Goal: Check status: Check status

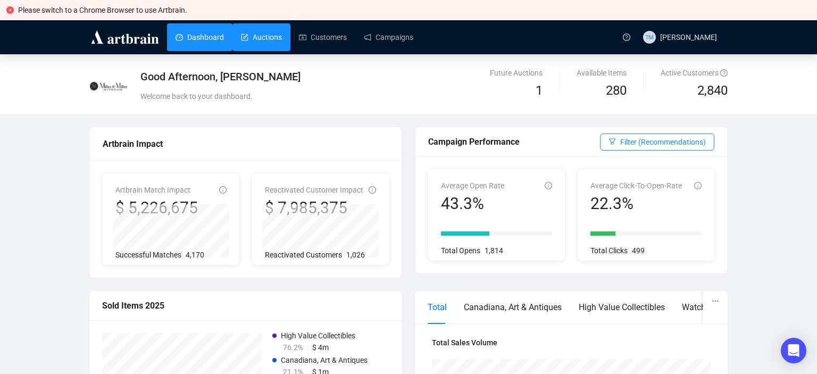
click at [262, 43] on link "Auctions" at bounding box center [261, 37] width 41 height 28
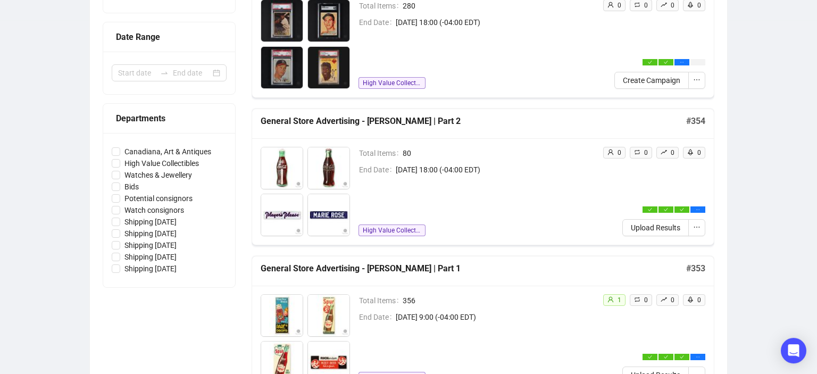
scroll to position [244, 0]
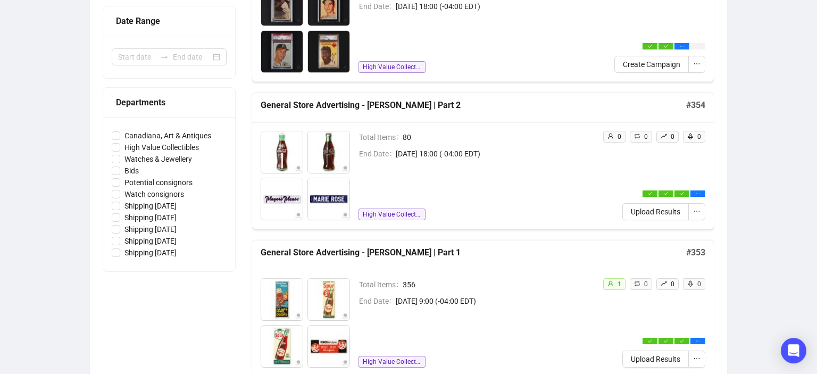
click at [378, 254] on h5 "General Store Advertising - [PERSON_NAME] | Part 1" at bounding box center [474, 252] width 426 height 13
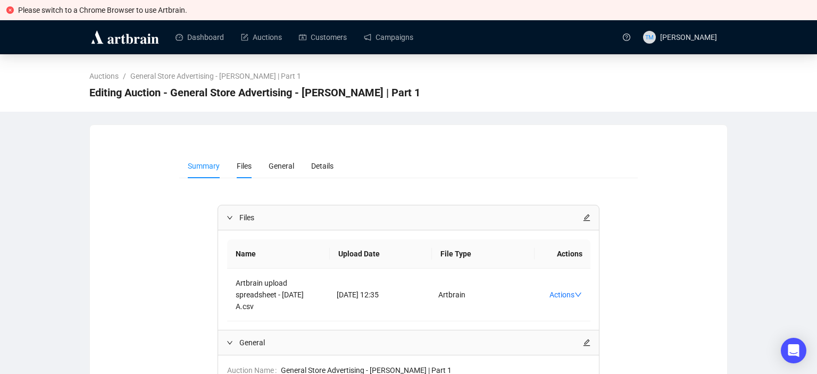
click at [239, 163] on span "Files" at bounding box center [244, 166] width 15 height 9
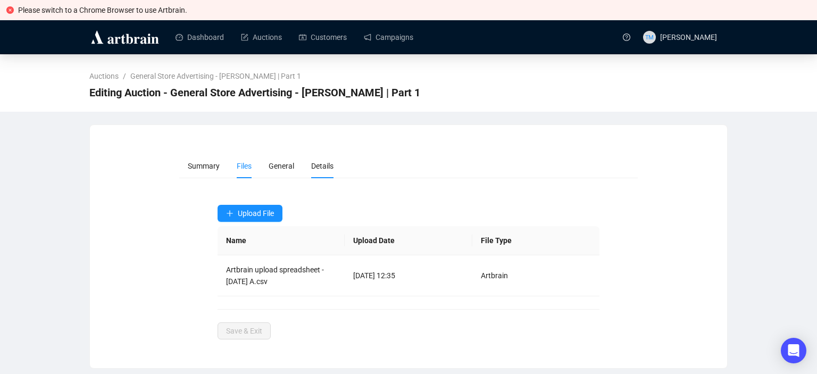
click at [313, 163] on span "Details" at bounding box center [322, 166] width 22 height 9
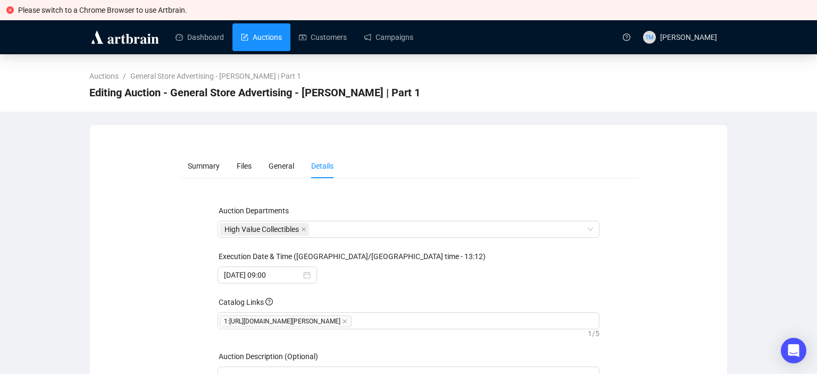
click at [277, 41] on link "Auctions" at bounding box center [261, 37] width 41 height 28
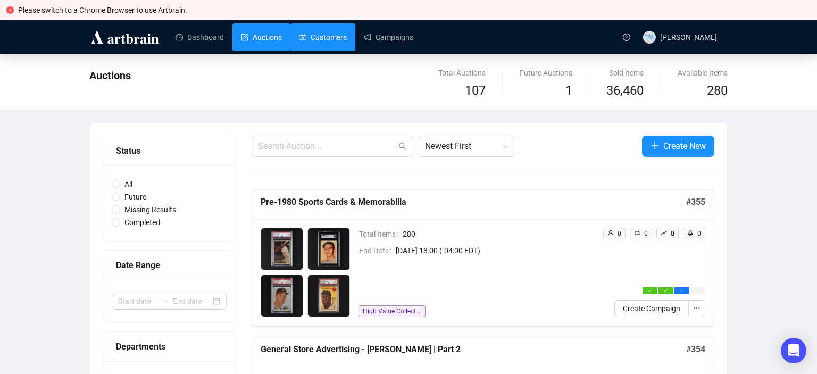
click at [323, 41] on link "Customers" at bounding box center [323, 37] width 48 height 28
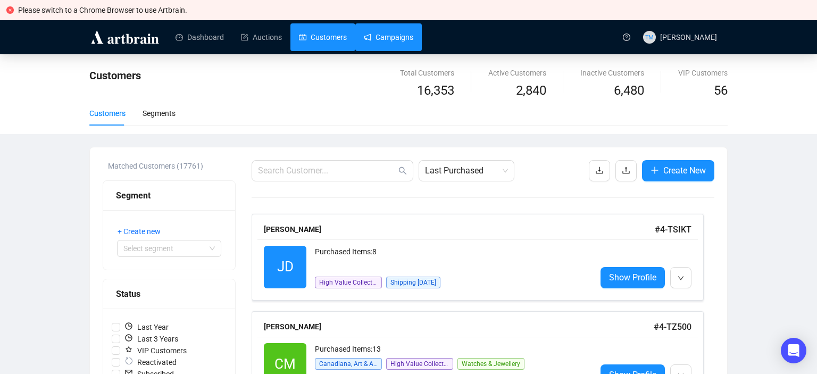
click at [391, 37] on link "Campaigns" at bounding box center [388, 37] width 49 height 28
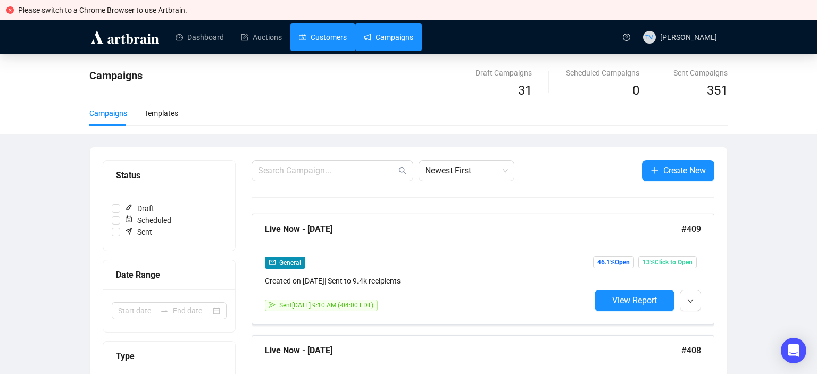
click at [313, 40] on link "Customers" at bounding box center [323, 37] width 48 height 28
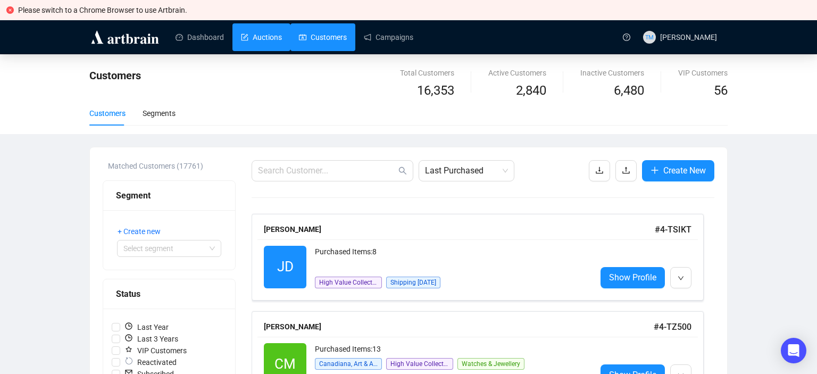
click at [266, 39] on link "Auctions" at bounding box center [261, 37] width 41 height 28
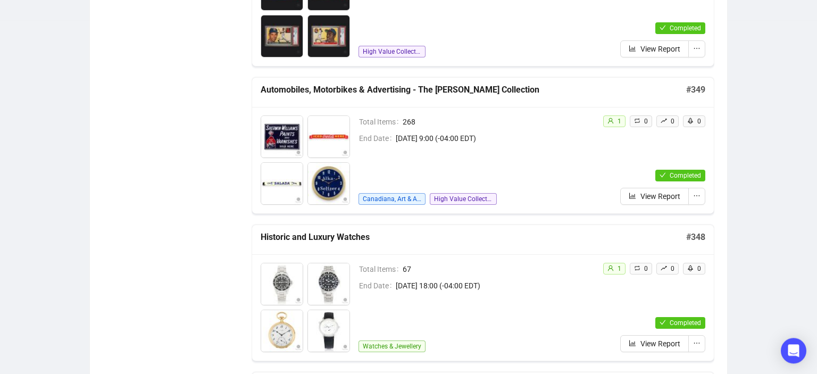
scroll to position [1064, 0]
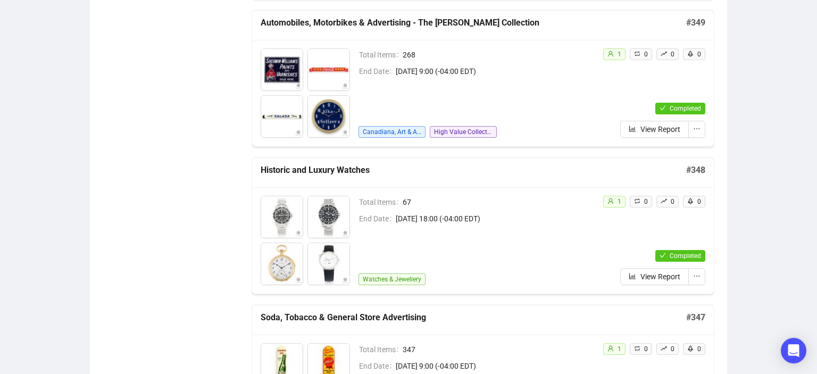
click at [361, 315] on h5 "Soda, Tobacco & General Store Advertising" at bounding box center [474, 317] width 426 height 13
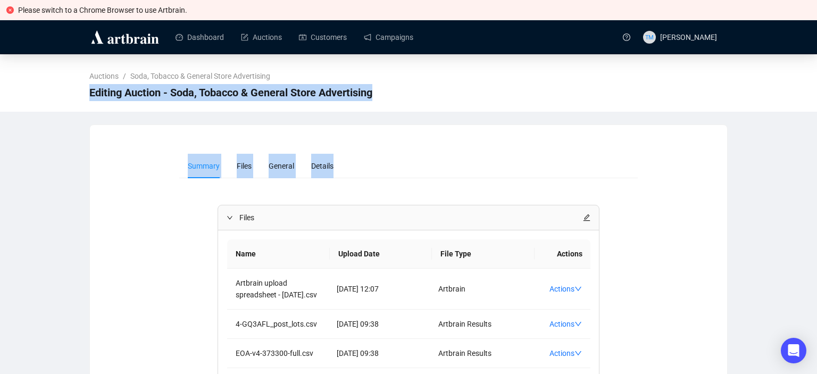
drag, startPoint x: 810, startPoint y: 56, endPoint x: 817, endPoint y: 152, distance: 96.0
click at [817, 152] on html "Please switch to a Chrome Browser to use Artbrain. Dashboard Auctions Customers…" at bounding box center [408, 187] width 817 height 374
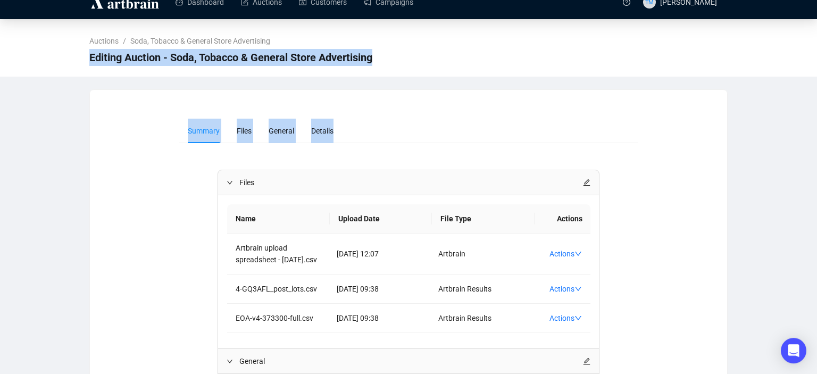
scroll to position [34, 0]
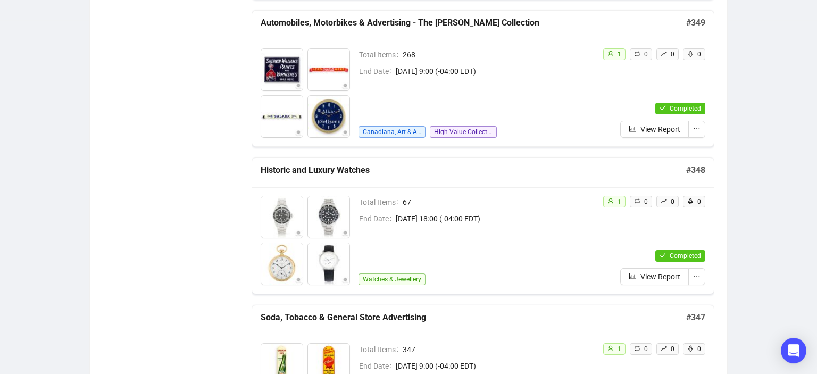
scroll to position [1064, 0]
click at [655, 129] on span "View Report" at bounding box center [661, 129] width 40 height 12
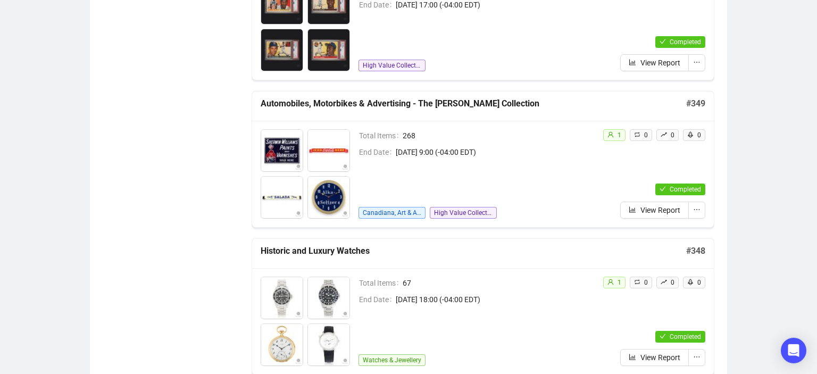
scroll to position [1005, 0]
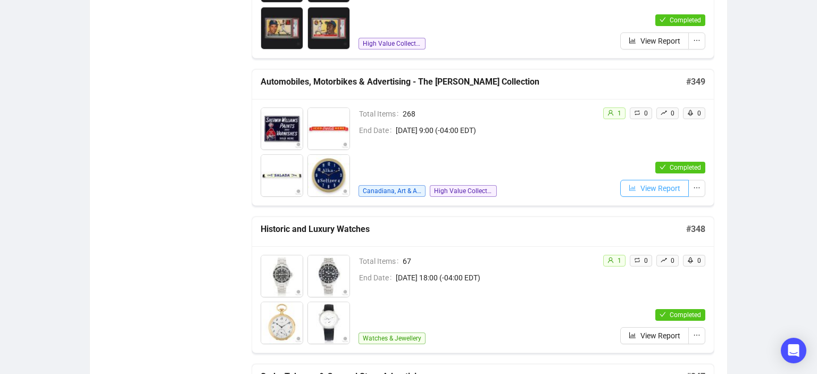
click at [650, 184] on span "View Report" at bounding box center [661, 189] width 40 height 12
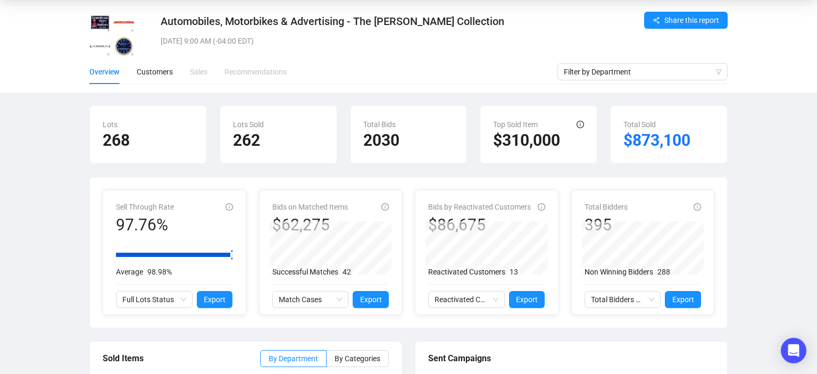
scroll to position [26, 0]
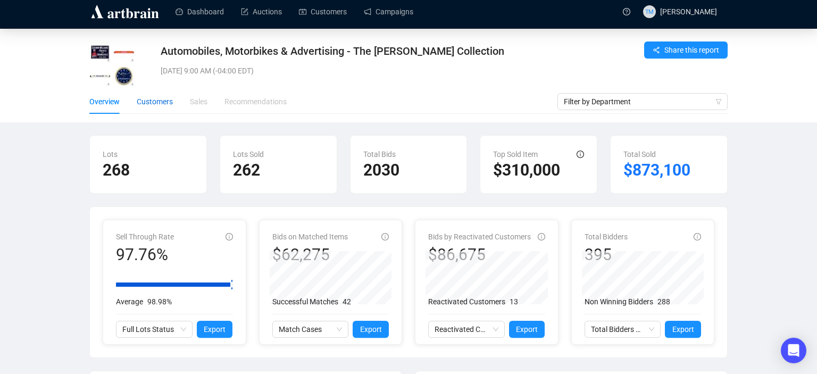
click at [144, 98] on div "Customers" at bounding box center [155, 102] width 36 height 12
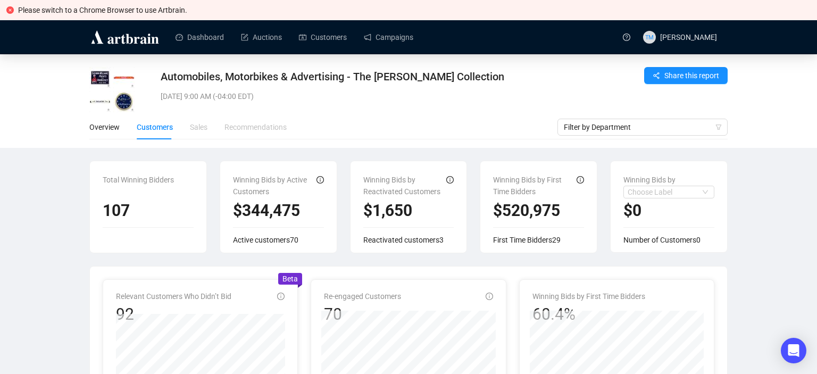
click at [194, 129] on div "Sales" at bounding box center [199, 127] width 18 height 12
click at [391, 192] on div "Winning Bids by Reactivated Customers" at bounding box center [406, 184] width 84 height 20
click at [91, 130] on div "Overview" at bounding box center [104, 127] width 30 height 12
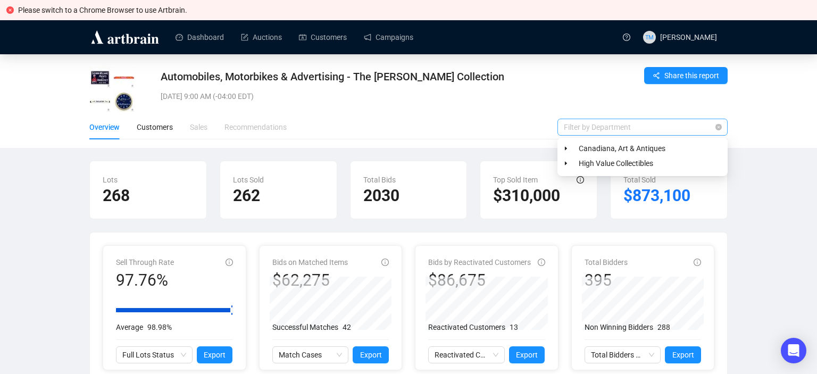
click at [705, 133] on span "Filter by Department" at bounding box center [643, 127] width 158 height 16
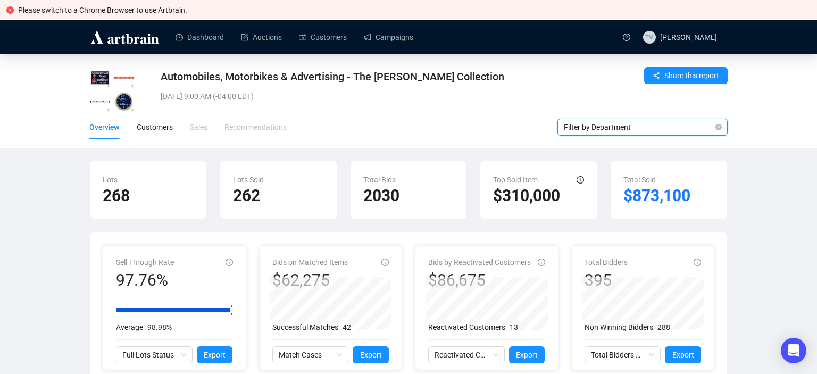
click at [705, 133] on span "Filter by Department" at bounding box center [643, 127] width 158 height 16
click at [455, 114] on div "Automobiles, Motorbikes & Advertising - The [PERSON_NAME] Collection [DATE] 9:0…" at bounding box center [357, 93] width 392 height 48
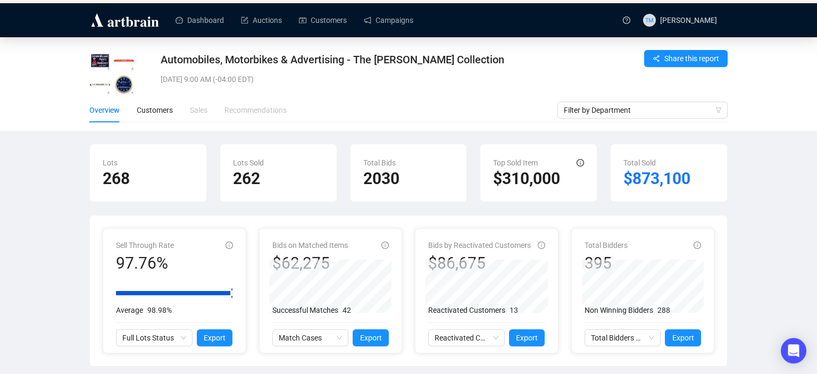
scroll to position [13, 0]
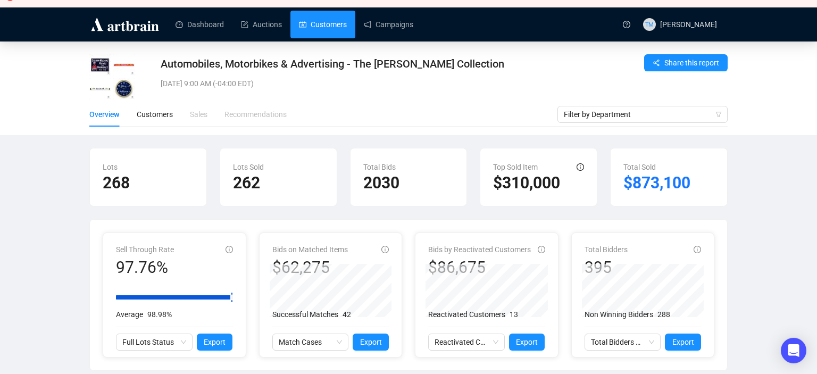
click at [320, 30] on link "Customers" at bounding box center [323, 25] width 48 height 28
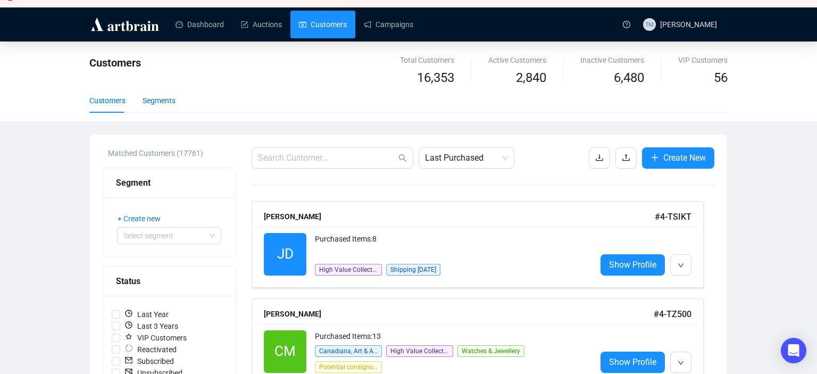
click at [159, 100] on div "Segments" at bounding box center [159, 101] width 33 height 12
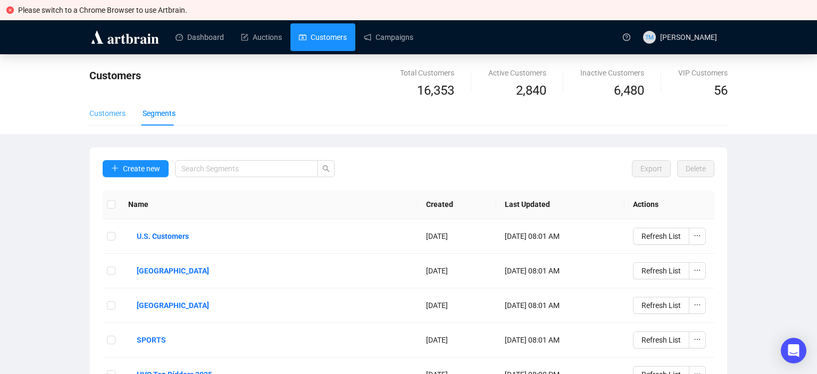
click at [99, 120] on div "Customers" at bounding box center [107, 113] width 36 height 24
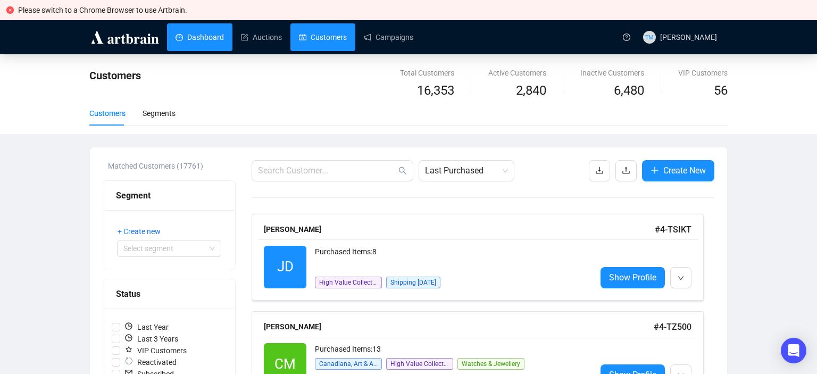
click at [187, 37] on link "Dashboard" at bounding box center [200, 37] width 48 height 28
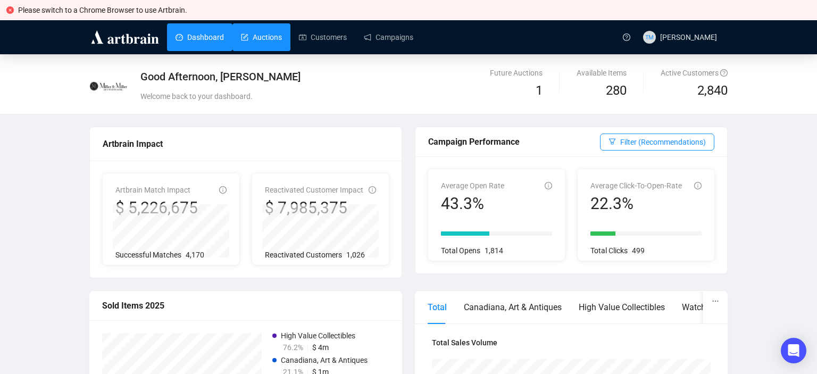
click at [258, 38] on link "Auctions" at bounding box center [261, 37] width 41 height 28
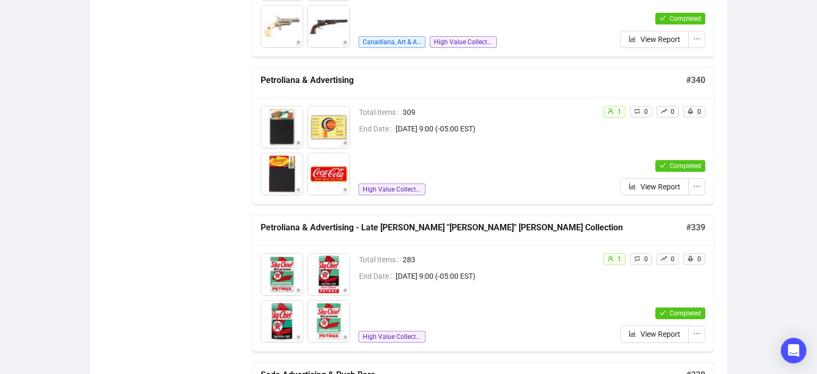
scroll to position [2337, 0]
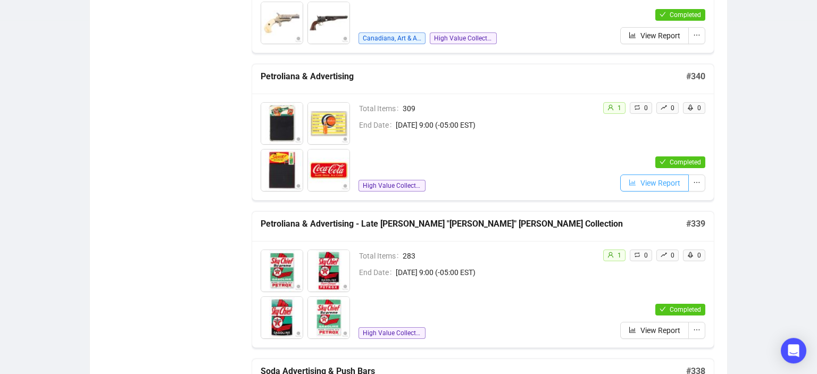
click at [643, 179] on span "View Report" at bounding box center [661, 183] width 40 height 12
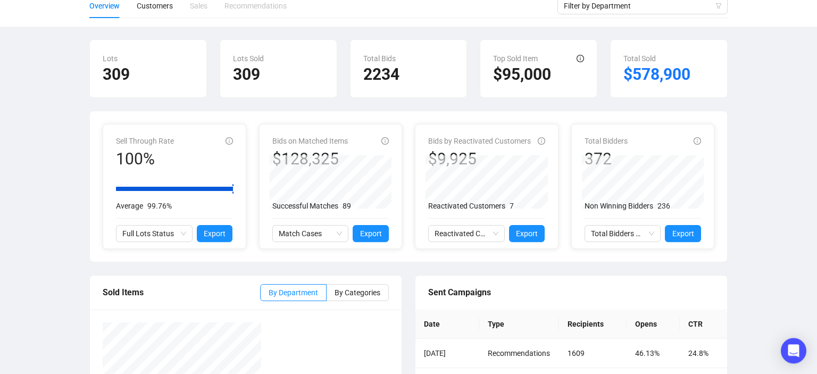
scroll to position [87, 0]
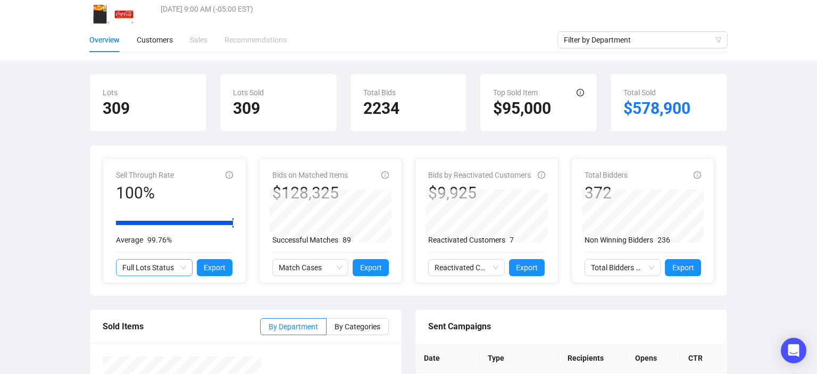
click at [183, 267] on span "Full Lots Status" at bounding box center [154, 268] width 64 height 16
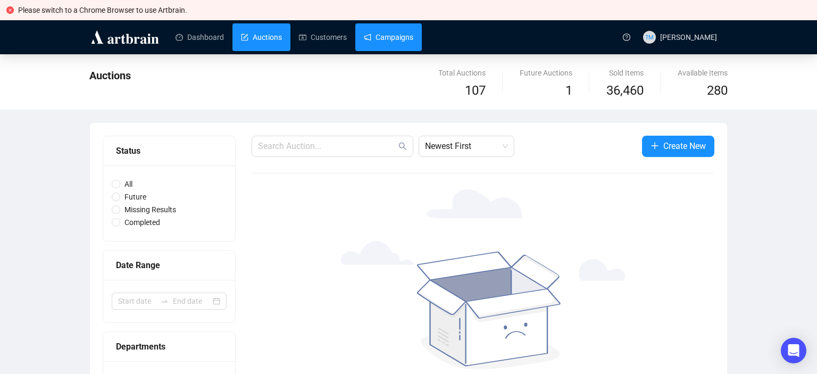
click at [388, 39] on link "Campaigns" at bounding box center [388, 37] width 49 height 28
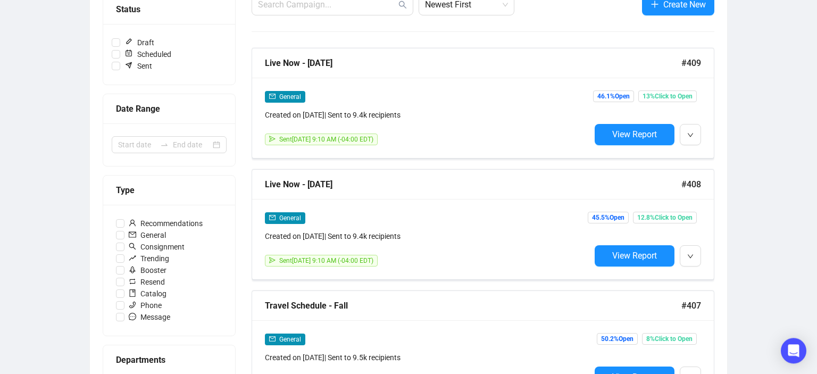
scroll to position [163, 0]
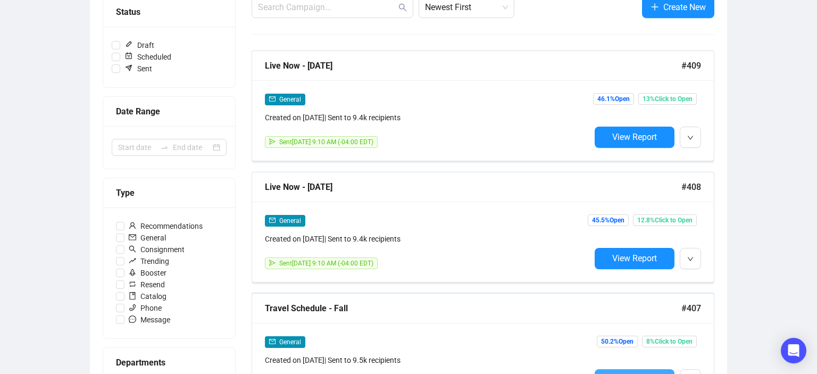
click at [647, 371] on button "View Report" at bounding box center [635, 379] width 80 height 21
